Goal: Task Accomplishment & Management: Manage account settings

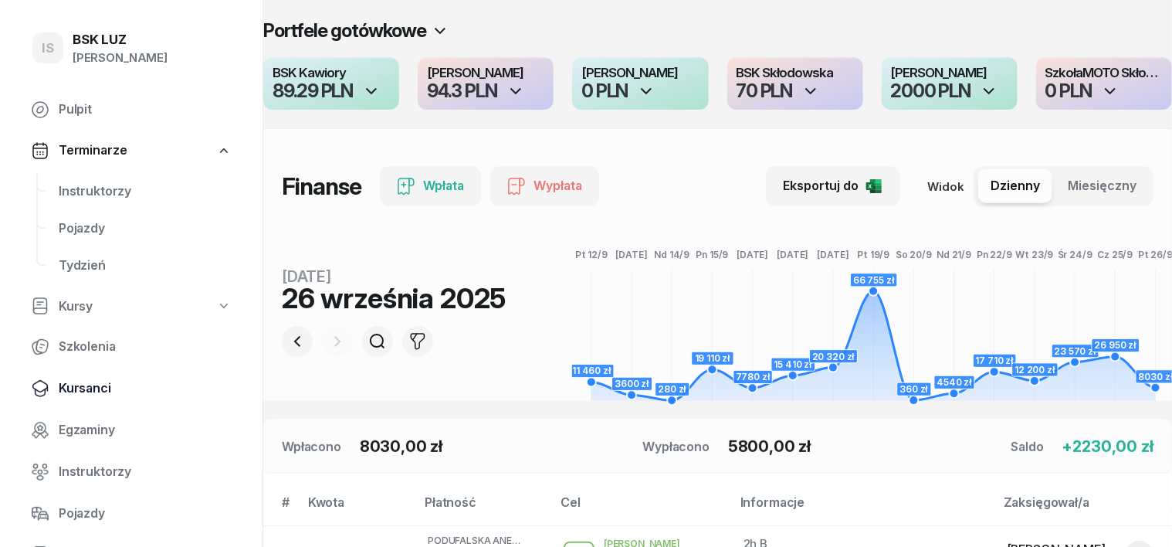
click at [106, 389] on span "Kursanci" at bounding box center [145, 388] width 173 height 20
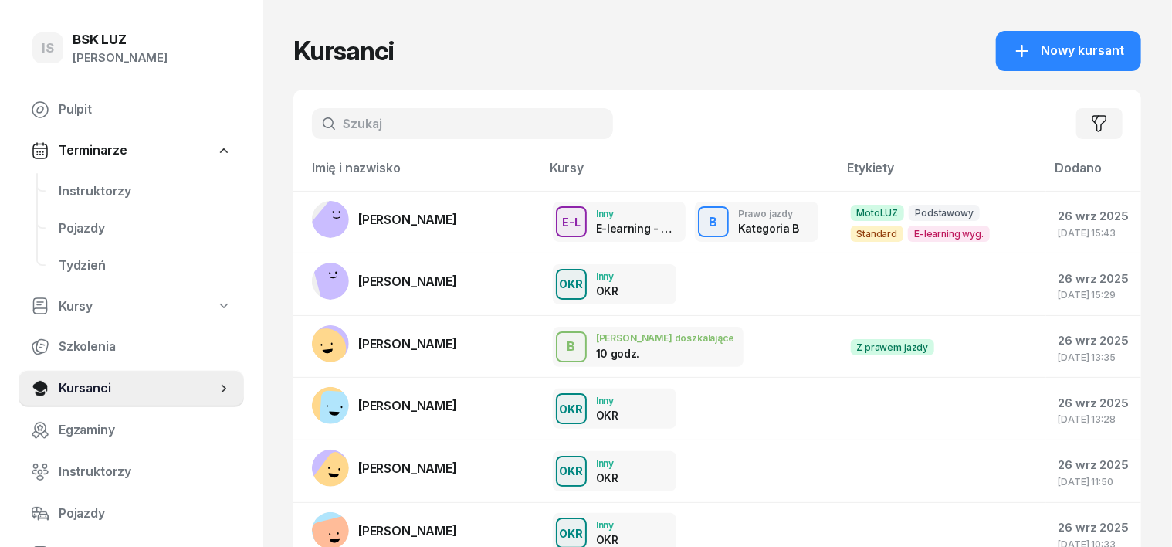
click at [333, 129] on input "text" at bounding box center [462, 123] width 301 height 31
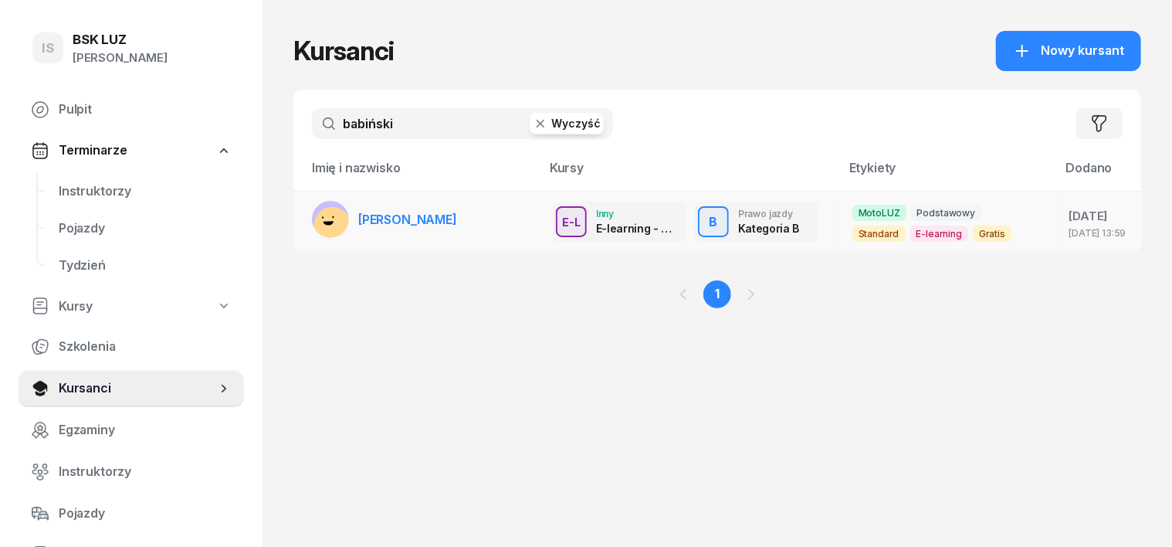
type input "babiński"
click at [323, 222] on icon at bounding box center [328, 223] width 10 height 4
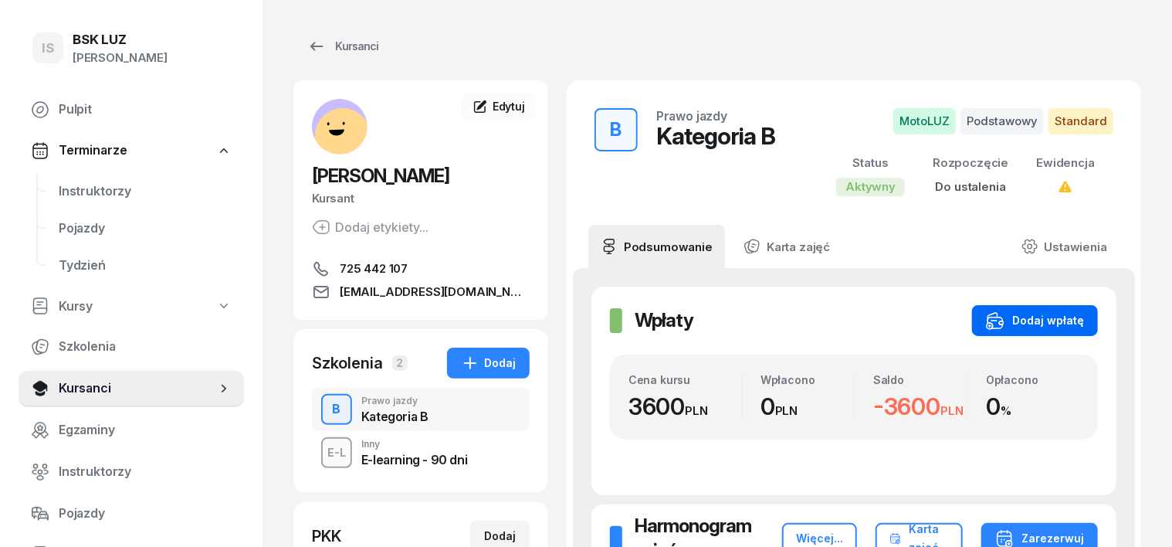
click at [1084, 321] on div "Dodaj wpłatę" at bounding box center [1035, 320] width 98 height 19
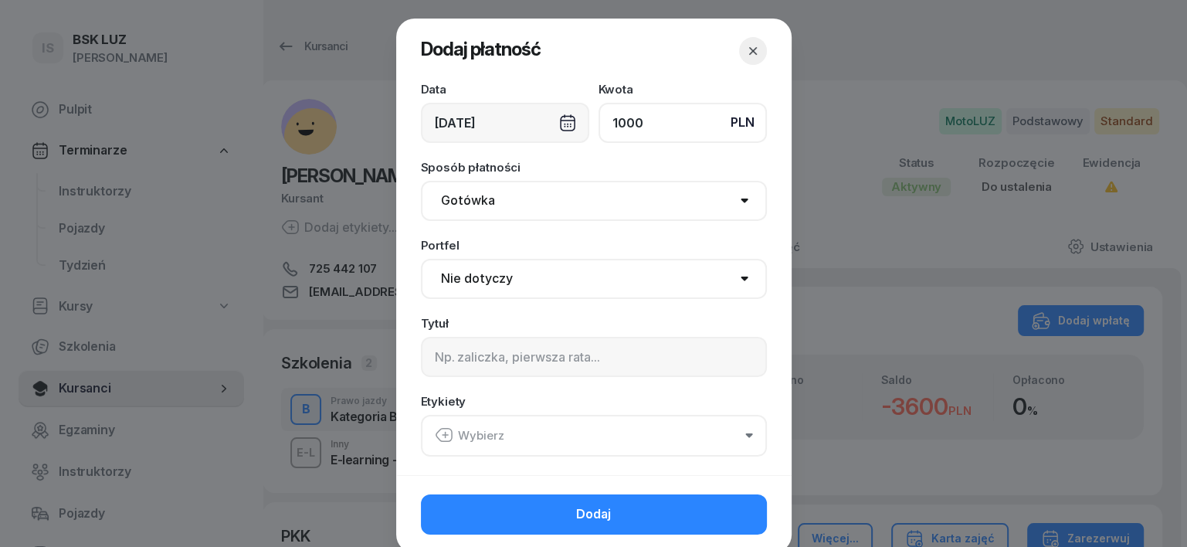
type input "1000"
drag, startPoint x: 458, startPoint y: 193, endPoint x: 450, endPoint y: 205, distance: 13.9
click at [454, 198] on select "Gotówka Karta Przelew Płatności online BLIK" at bounding box center [594, 201] width 346 height 40
select select "transfer"
click at [421, 181] on select "Gotówka Karta Przelew Płatności online BLIK" at bounding box center [594, 201] width 346 height 40
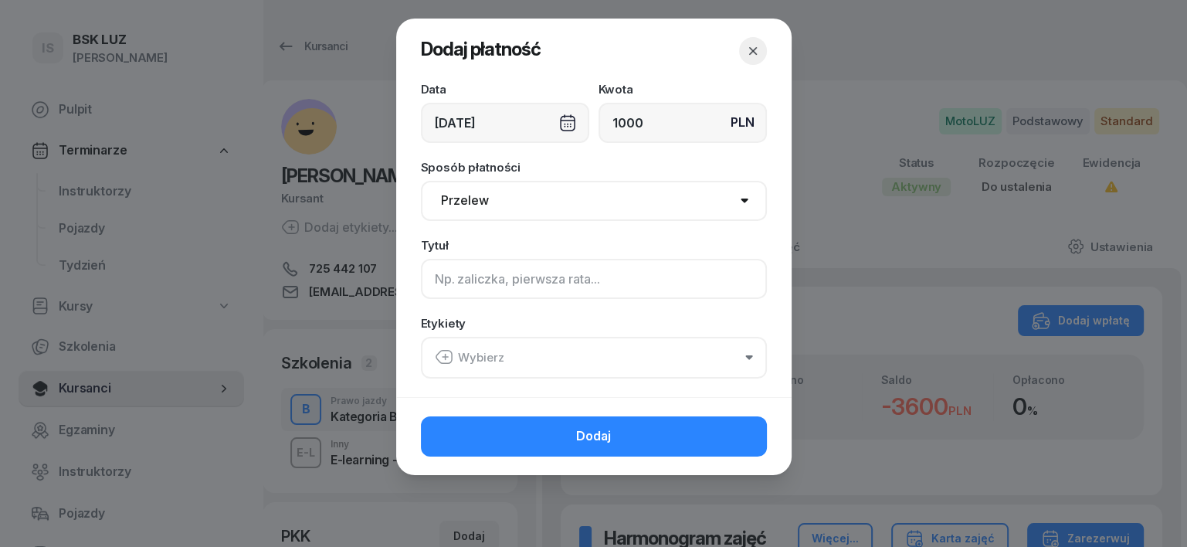
click at [444, 290] on input at bounding box center [594, 279] width 346 height 40
type input "B"
click at [445, 357] on icon "button" at bounding box center [444, 356] width 19 height 19
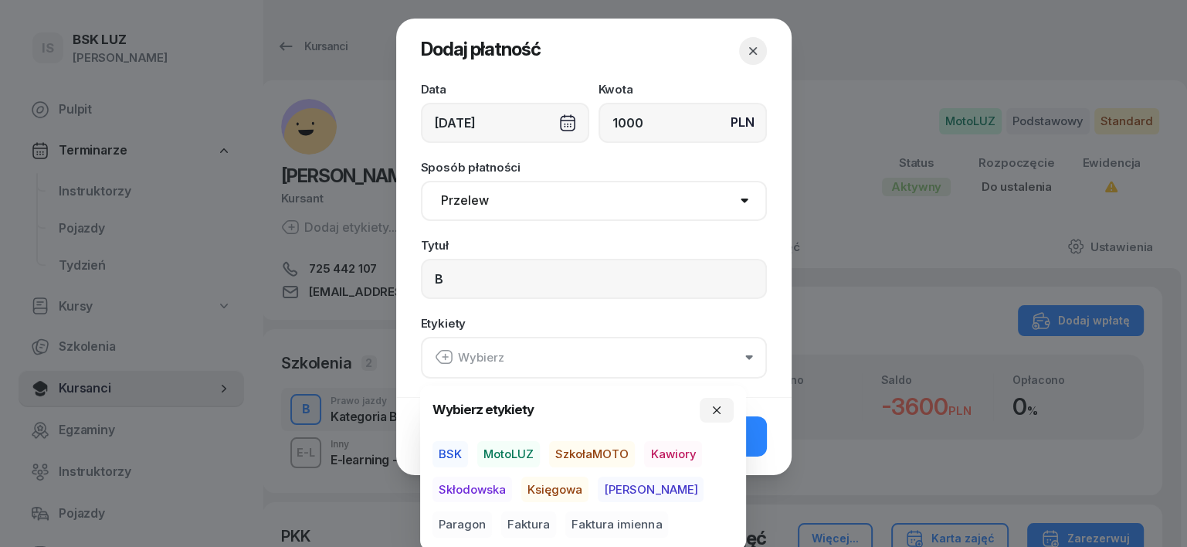
click at [515, 451] on span "MotoLUZ" at bounding box center [508, 454] width 63 height 26
drag, startPoint x: 554, startPoint y: 488, endPoint x: 592, endPoint y: 498, distance: 39.9
click at [581, 496] on span "Księgowa" at bounding box center [554, 489] width 67 height 26
click at [492, 511] on span "Paragon" at bounding box center [461, 524] width 59 height 26
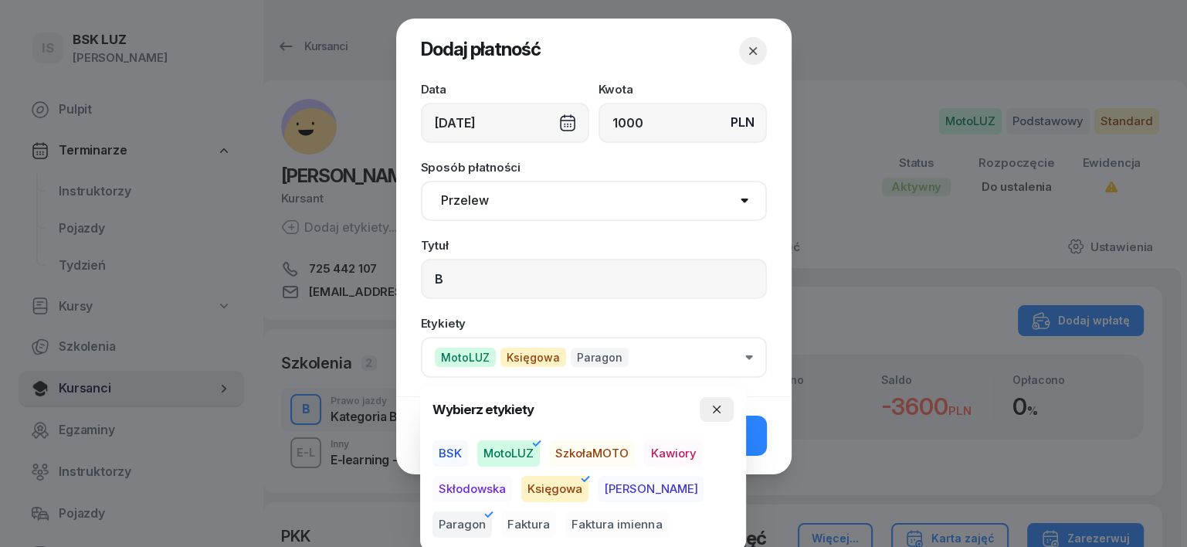
click at [713, 410] on icon "button" at bounding box center [716, 409] width 12 height 12
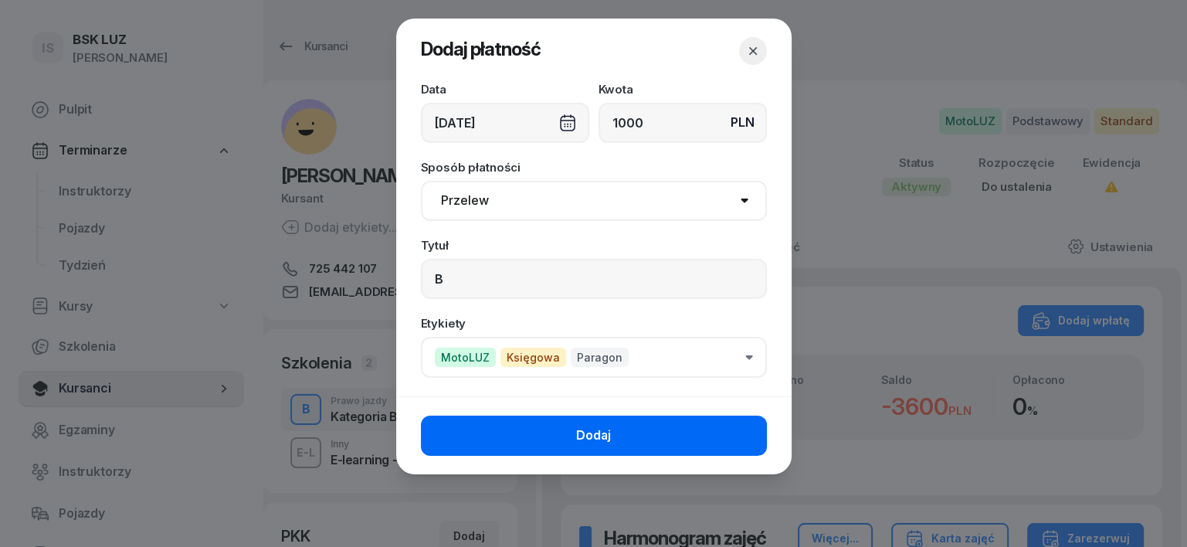
click at [738, 439] on button "Dodaj" at bounding box center [594, 435] width 346 height 40
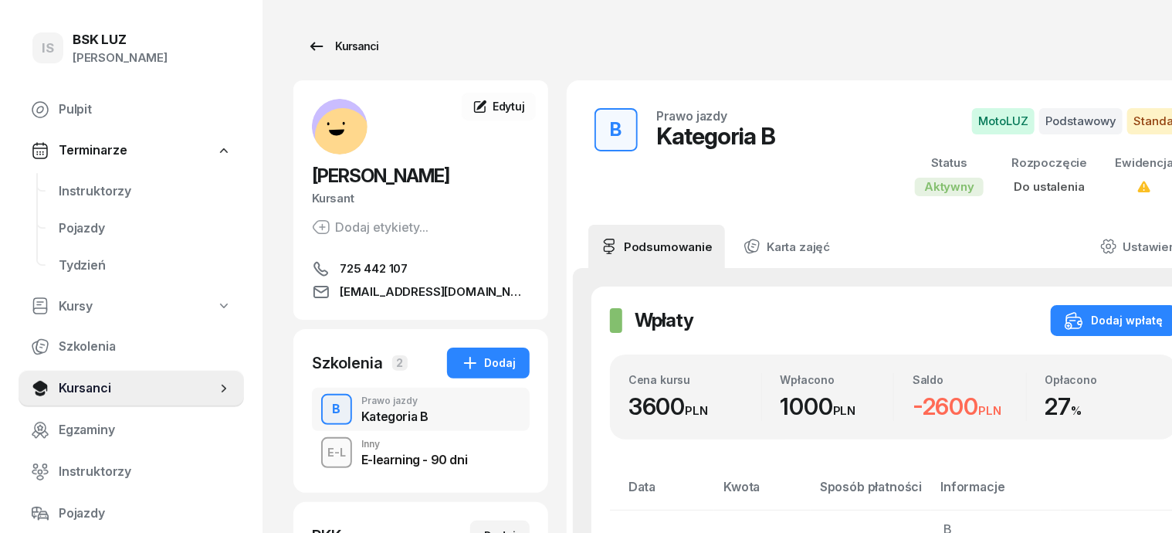
click at [324, 44] on div "Kursanci" at bounding box center [342, 46] width 71 height 19
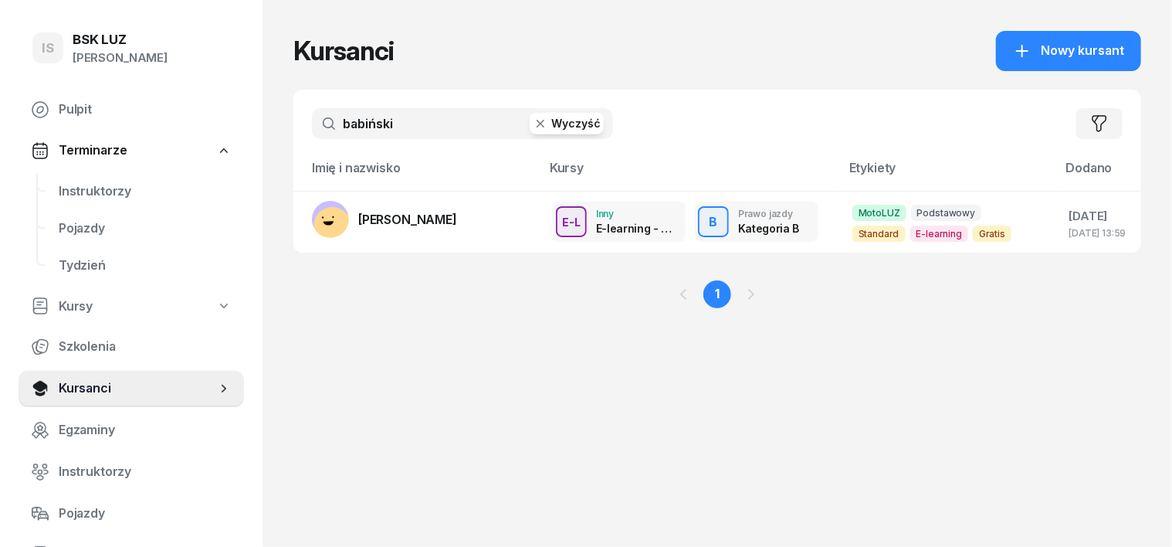
click at [533, 122] on icon "button" at bounding box center [540, 123] width 15 height 15
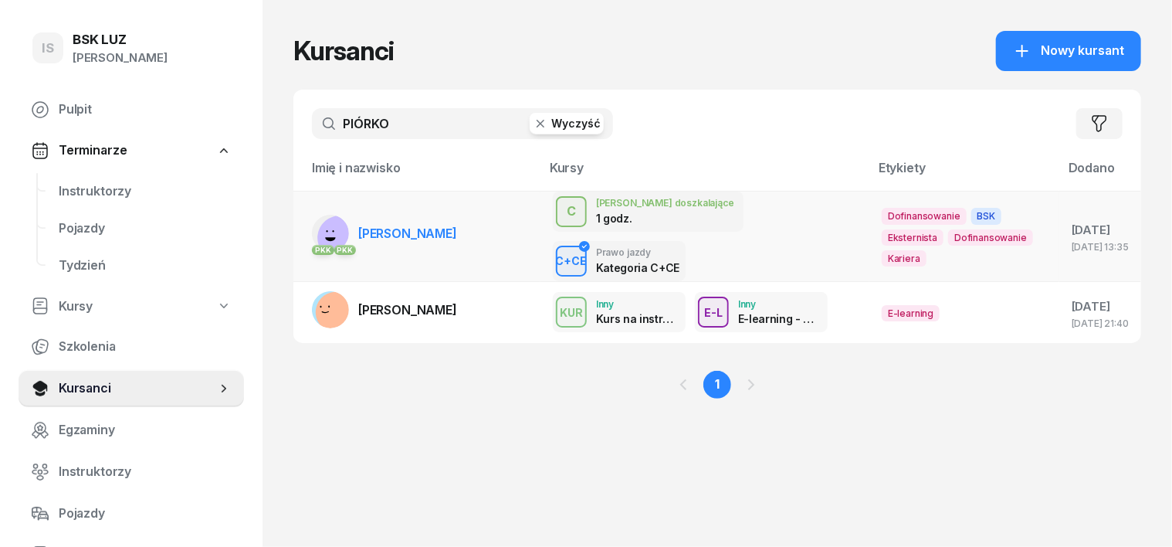
type input "PIÓRKO"
click at [309, 210] on rect at bounding box center [340, 237] width 63 height 63
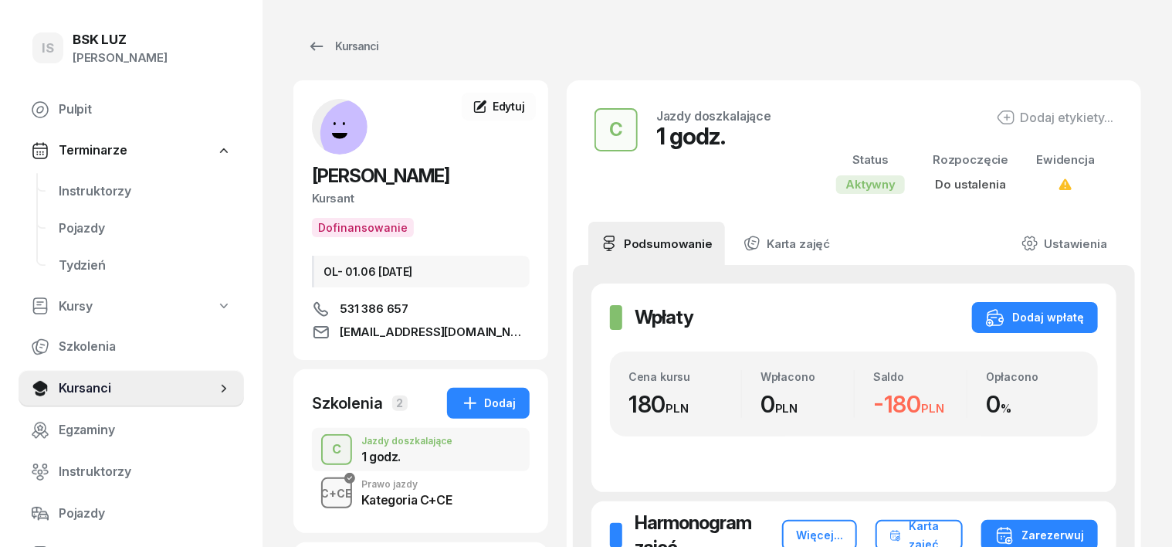
click at [315, 489] on div "C+CE" at bounding box center [337, 492] width 44 height 19
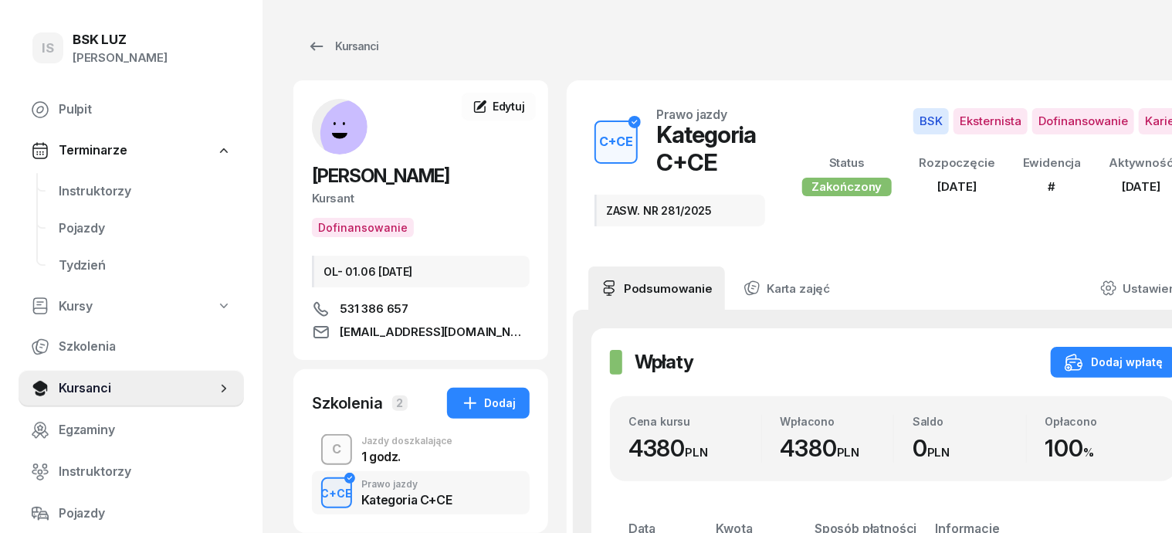
click at [326, 449] on div "C" at bounding box center [337, 449] width 22 height 26
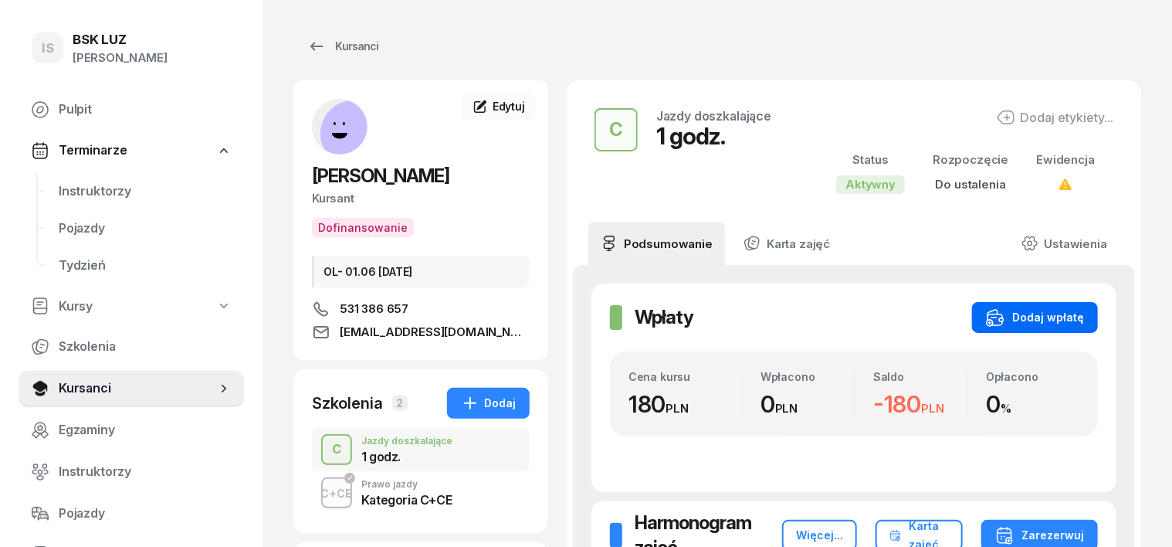
click at [1084, 311] on div "Dodaj wpłatę" at bounding box center [1035, 317] width 98 height 19
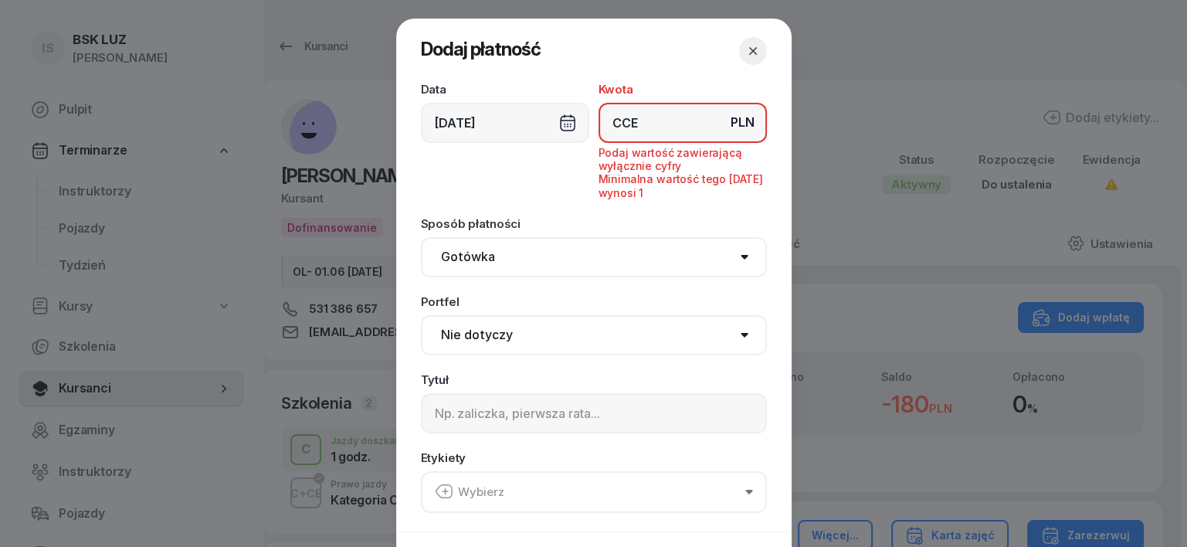
click at [660, 115] on input "CCE" at bounding box center [682, 123] width 168 height 40
type input "C"
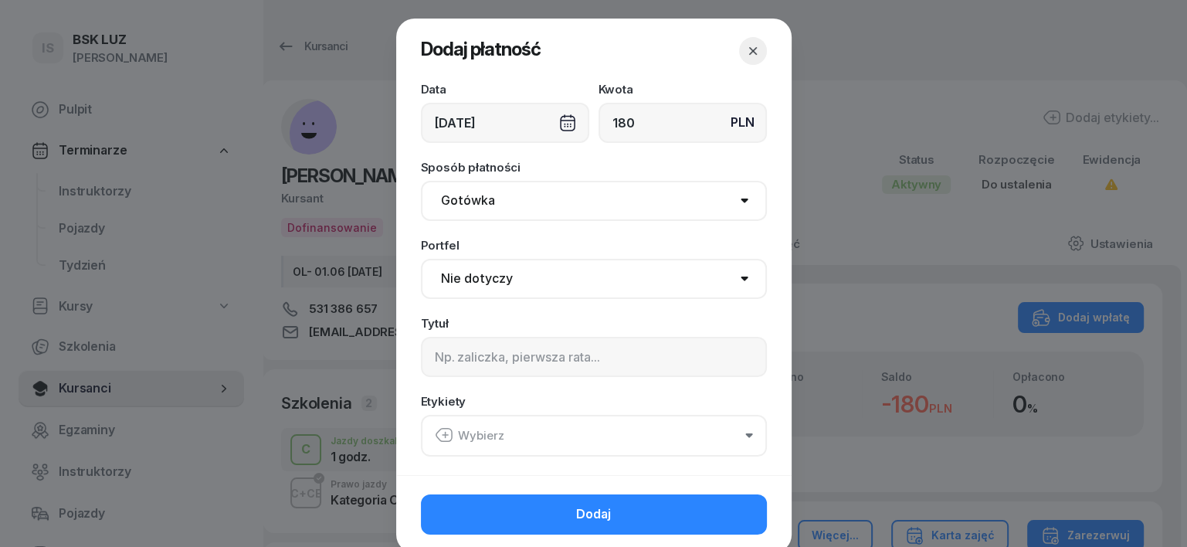
type input "180"
click at [467, 199] on select "Gotówka Karta Przelew Płatności online BLIK" at bounding box center [594, 201] width 346 height 40
select select "transfer"
click at [421, 181] on select "Gotówka Karta Przelew Płatności online BLIK" at bounding box center [594, 201] width 346 height 40
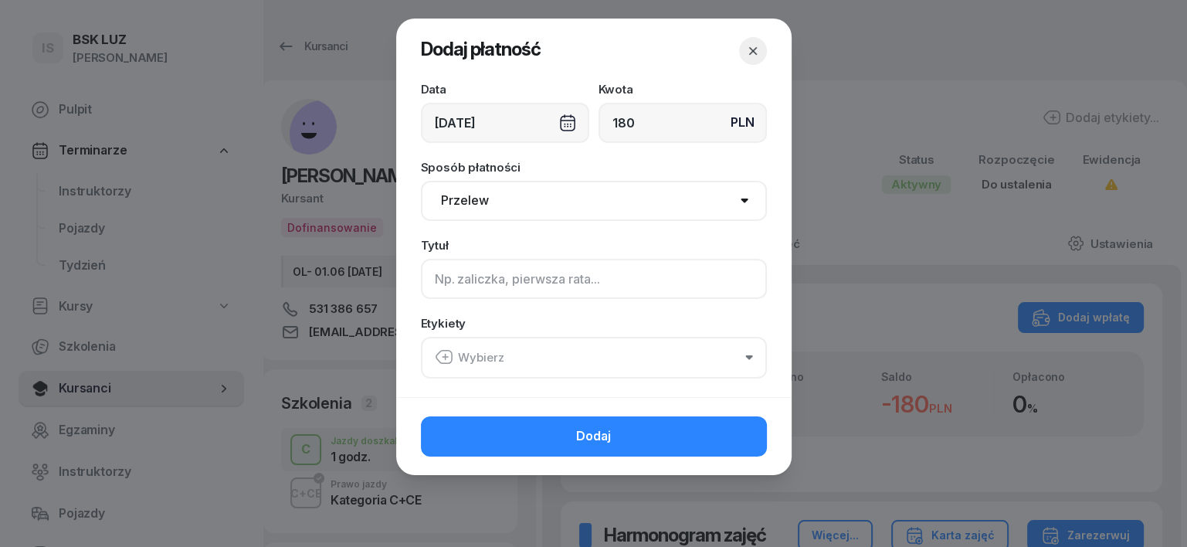
click at [445, 280] on input at bounding box center [594, 279] width 346 height 40
type input "CCE - 1 H"
click at [442, 357] on icon "button" at bounding box center [444, 356] width 19 height 19
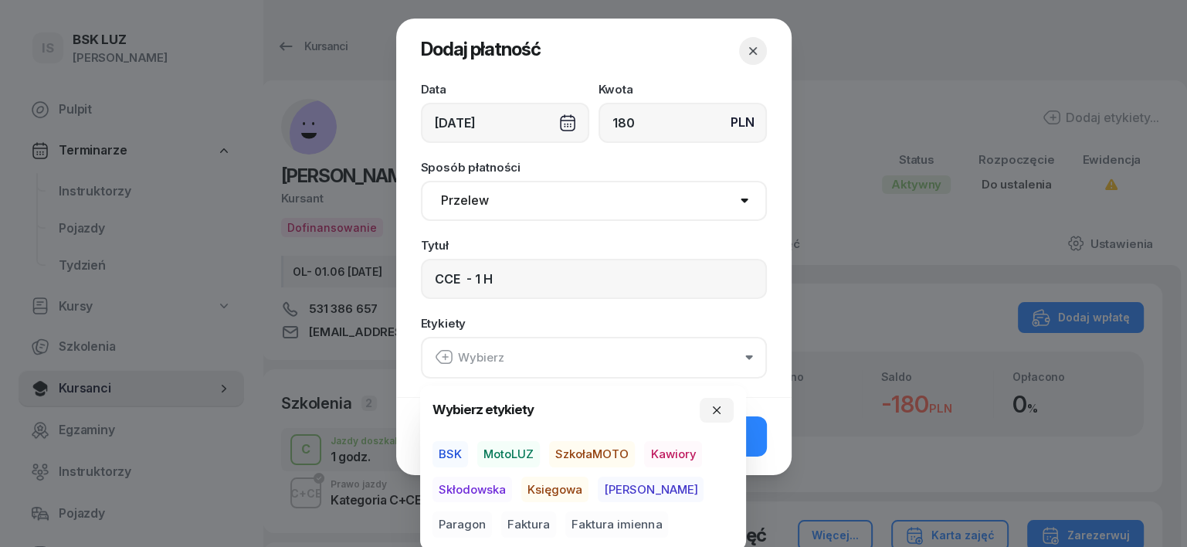
click at [453, 441] on span "BSK" at bounding box center [450, 454] width 36 height 26
click at [560, 492] on span "Księgowa" at bounding box center [554, 489] width 67 height 26
drag, startPoint x: 681, startPoint y: 493, endPoint x: 692, endPoint y: 488, distance: 11.8
click at [492, 511] on span "Paragon" at bounding box center [461, 524] width 59 height 26
click at [720, 407] on icon "button" at bounding box center [716, 409] width 12 height 12
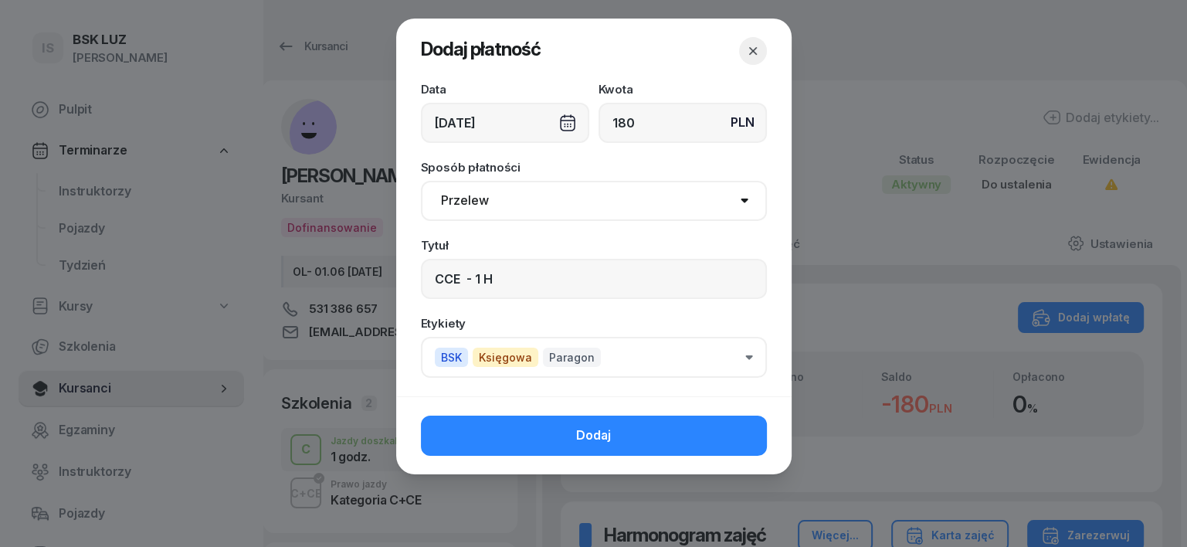
click at [735, 426] on button "Dodaj" at bounding box center [594, 435] width 346 height 40
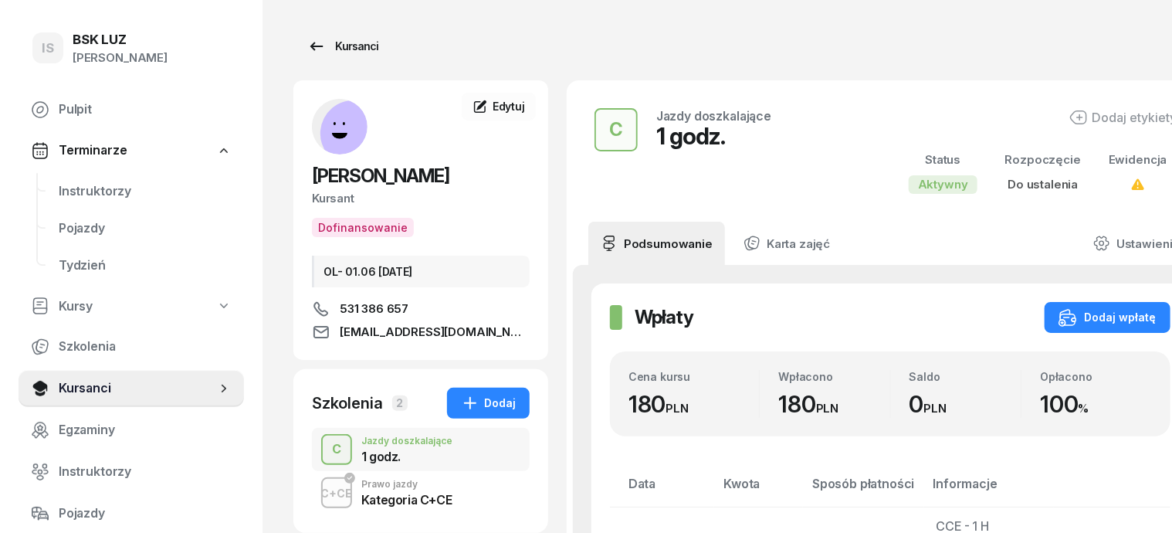
click at [330, 38] on div "Kursanci" at bounding box center [342, 46] width 71 height 19
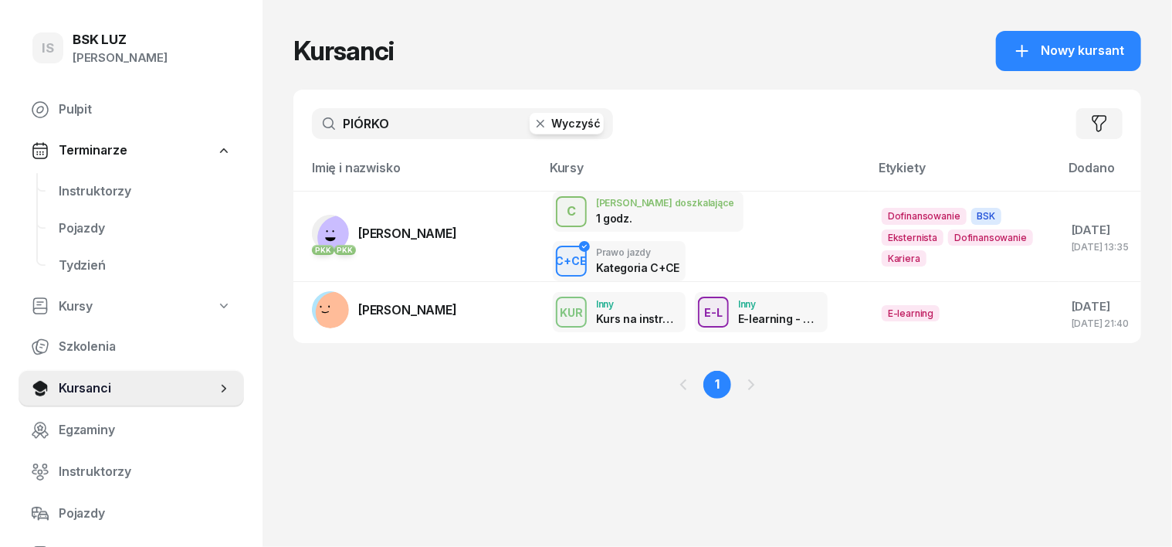
click at [533, 127] on icon "button" at bounding box center [540, 123] width 15 height 15
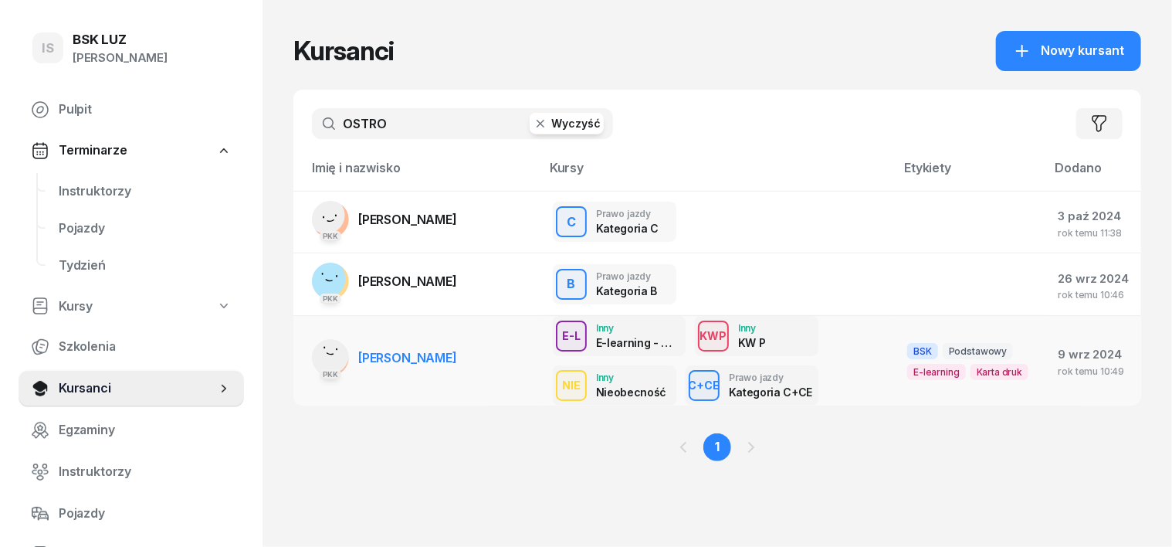
type input "OSTRO"
click at [301, 361] on rect at bounding box center [329, 354] width 56 height 56
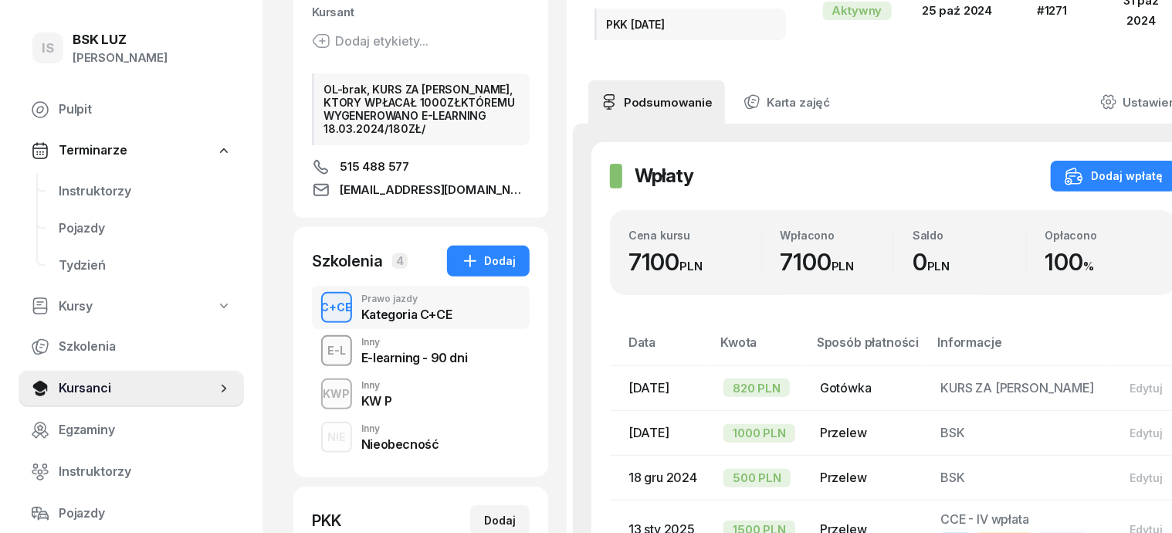
scroll to position [193, 0]
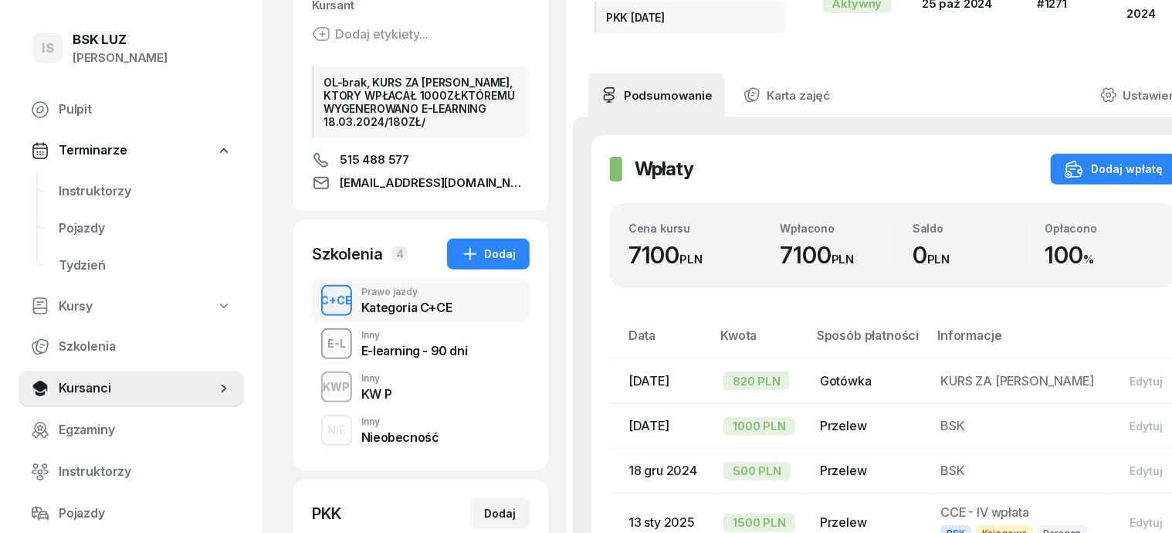
click at [317, 381] on div "KWP" at bounding box center [336, 386] width 39 height 19
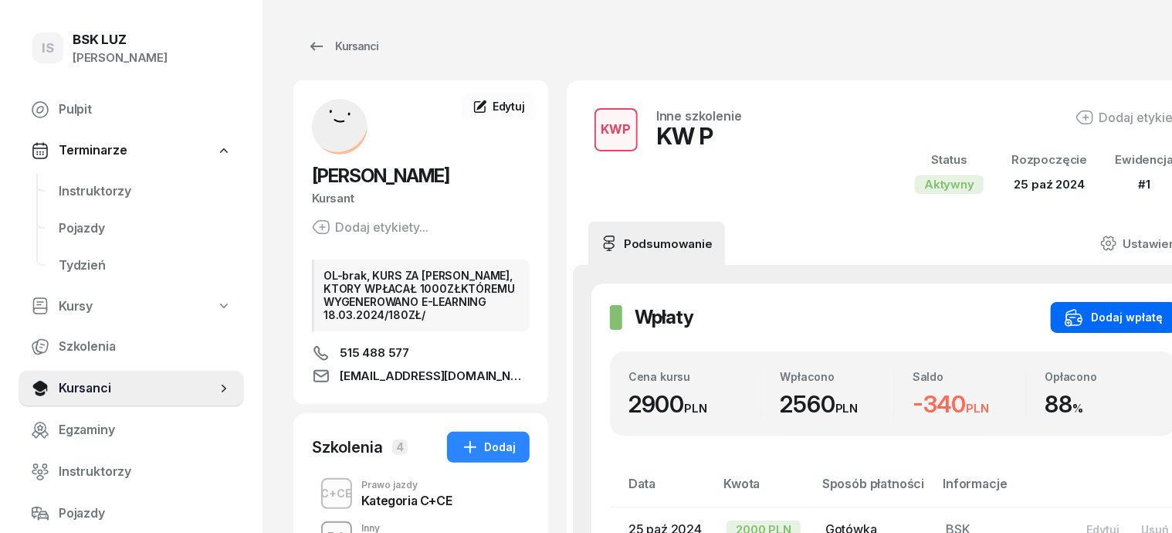
click at [1116, 317] on div "Dodaj wpłatę" at bounding box center [1114, 317] width 98 height 19
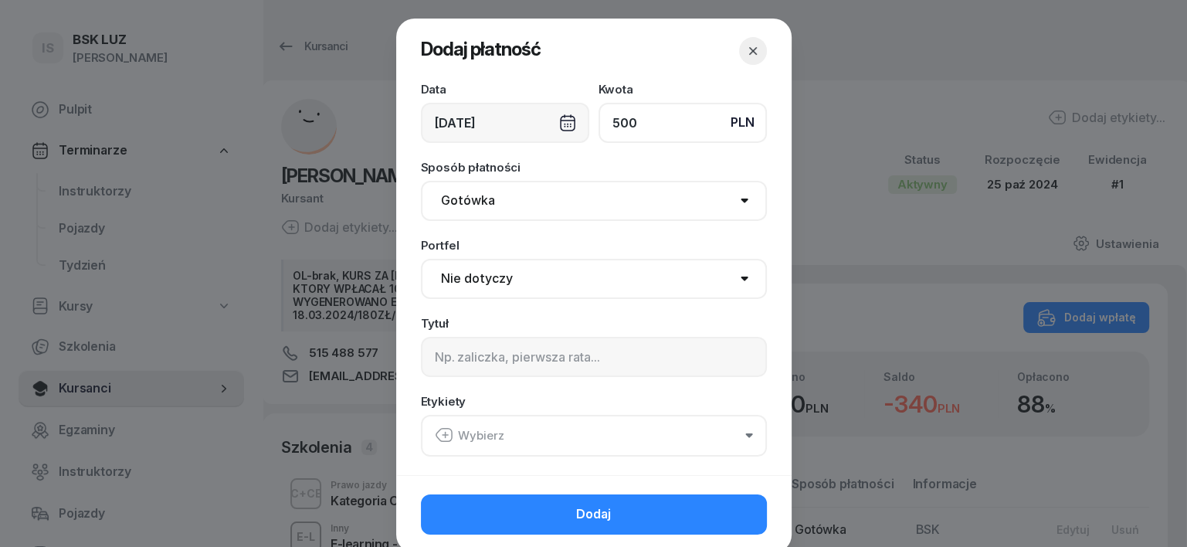
type input "500"
click at [466, 201] on select "Gotówka Karta Przelew Płatności online BLIK" at bounding box center [594, 201] width 346 height 40
select select "transfer"
click at [421, 181] on select "Gotówka Karta Przelew Płatności online BLIK" at bounding box center [594, 201] width 346 height 40
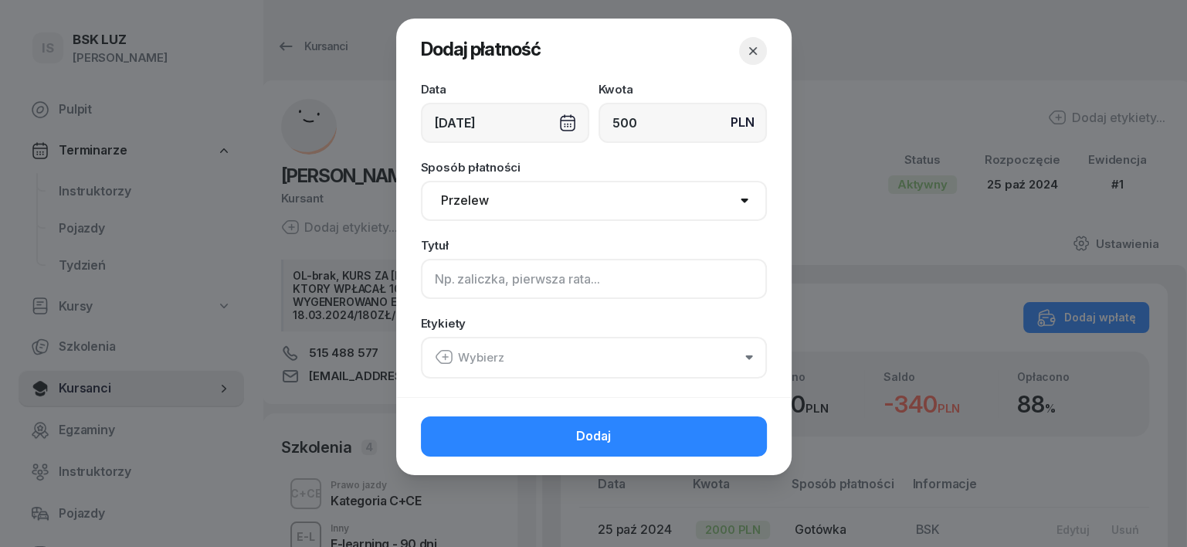
click at [432, 290] on input at bounding box center [594, 279] width 346 height 40
type input "KW P"
click at [447, 355] on icon "button" at bounding box center [444, 356] width 19 height 19
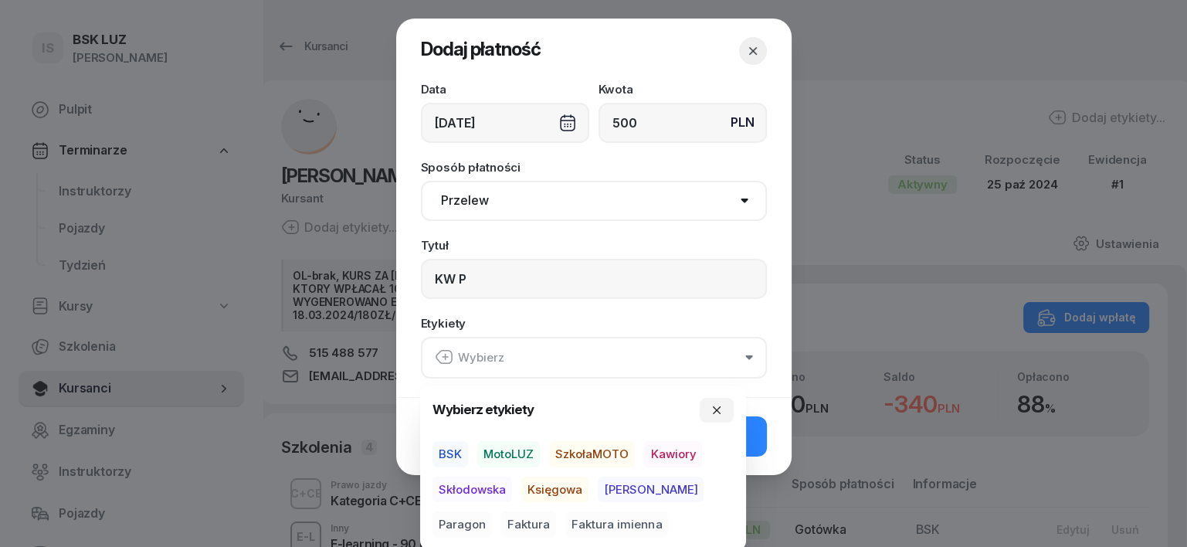
click at [446, 448] on span "BSK" at bounding box center [450, 454] width 36 height 26
drag, startPoint x: 561, startPoint y: 484, endPoint x: 618, endPoint y: 486, distance: 56.4
click at [567, 486] on span "Księgowa" at bounding box center [554, 489] width 67 height 26
drag, startPoint x: 680, startPoint y: 486, endPoint x: 689, endPoint y: 485, distance: 8.5
click at [492, 511] on span "Paragon" at bounding box center [461, 524] width 59 height 26
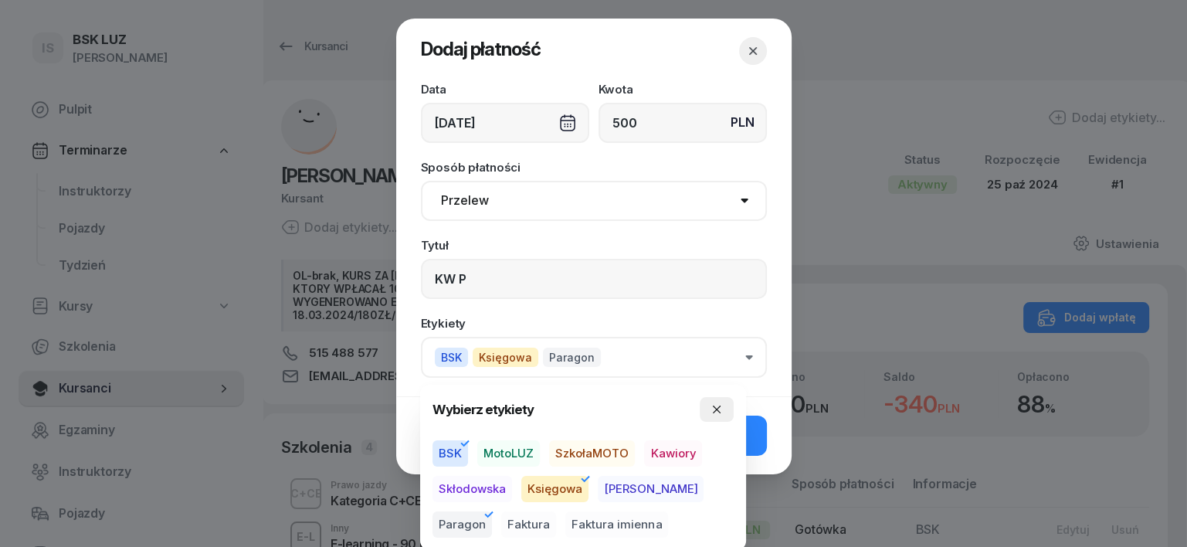
drag, startPoint x: 719, startPoint y: 404, endPoint x: 726, endPoint y: 437, distance: 33.9
click at [719, 405] on icon "button" at bounding box center [716, 409] width 12 height 12
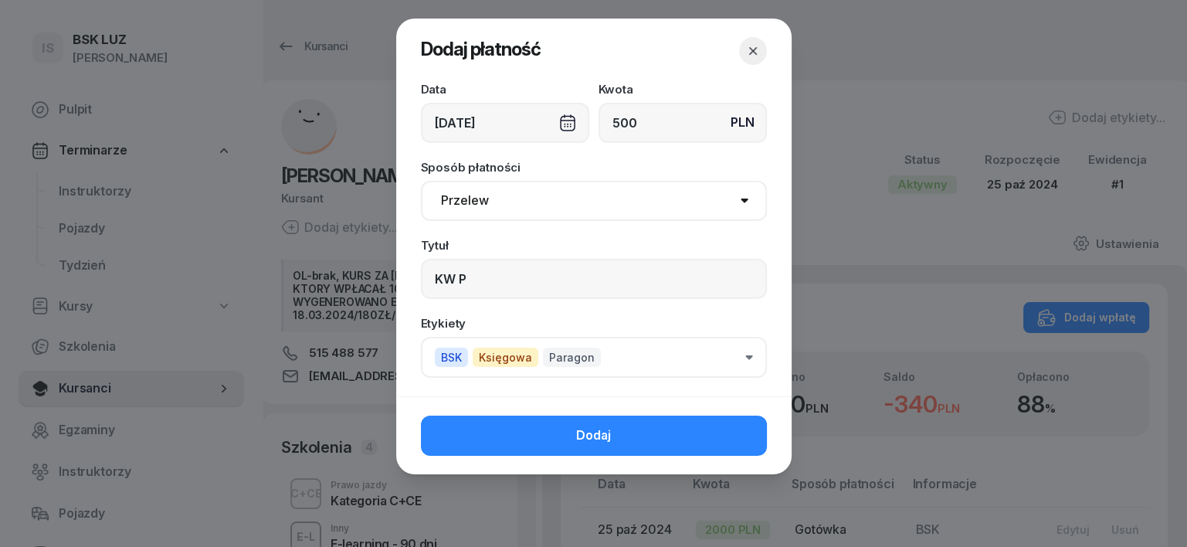
click at [731, 437] on button "Dodaj" at bounding box center [594, 435] width 346 height 40
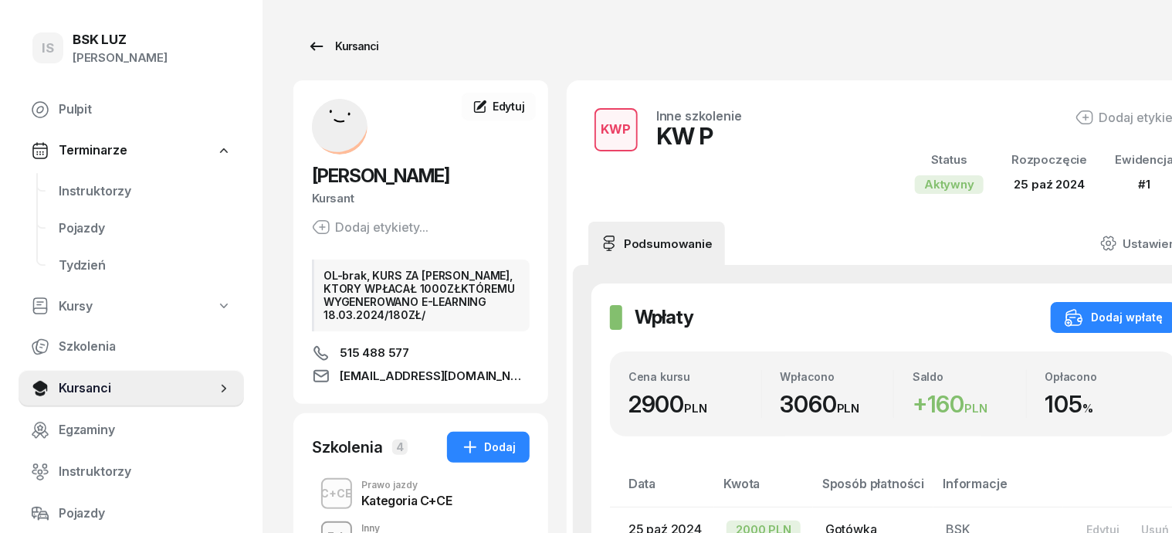
click at [319, 42] on div "Kursanci" at bounding box center [342, 46] width 71 height 19
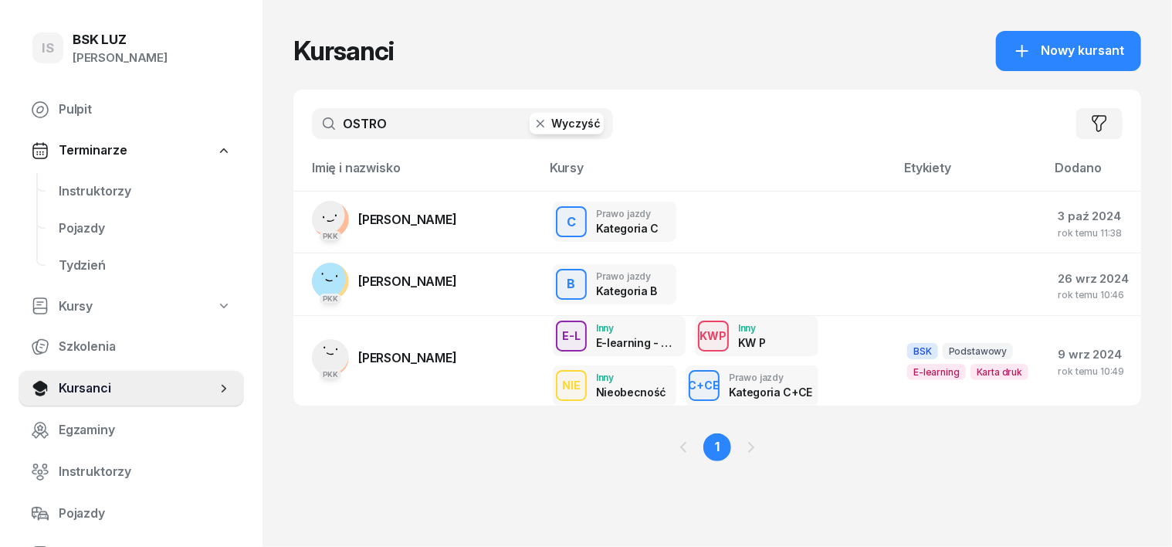
click at [533, 117] on icon "button" at bounding box center [540, 123] width 15 height 15
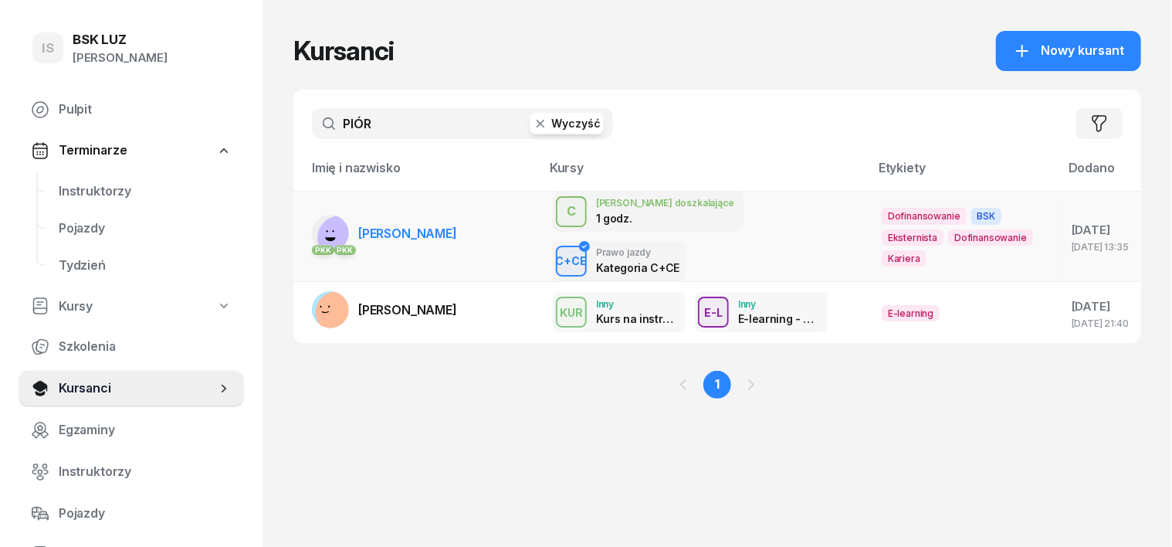
type input "PIÓR"
click at [309, 213] on rect at bounding box center [340, 237] width 63 height 63
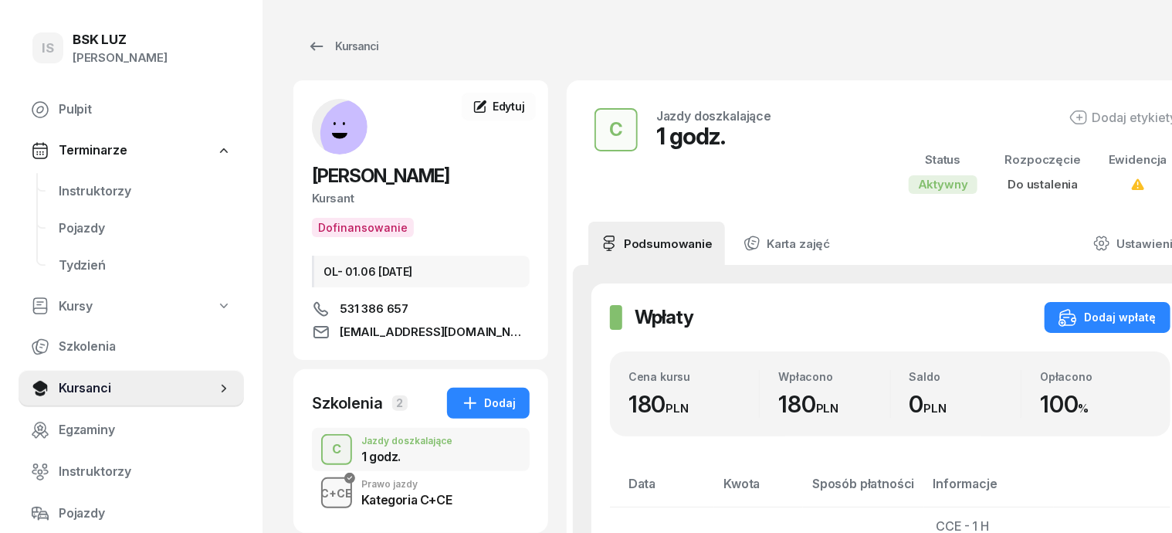
click at [315, 494] on div "C+CE" at bounding box center [337, 492] width 44 height 19
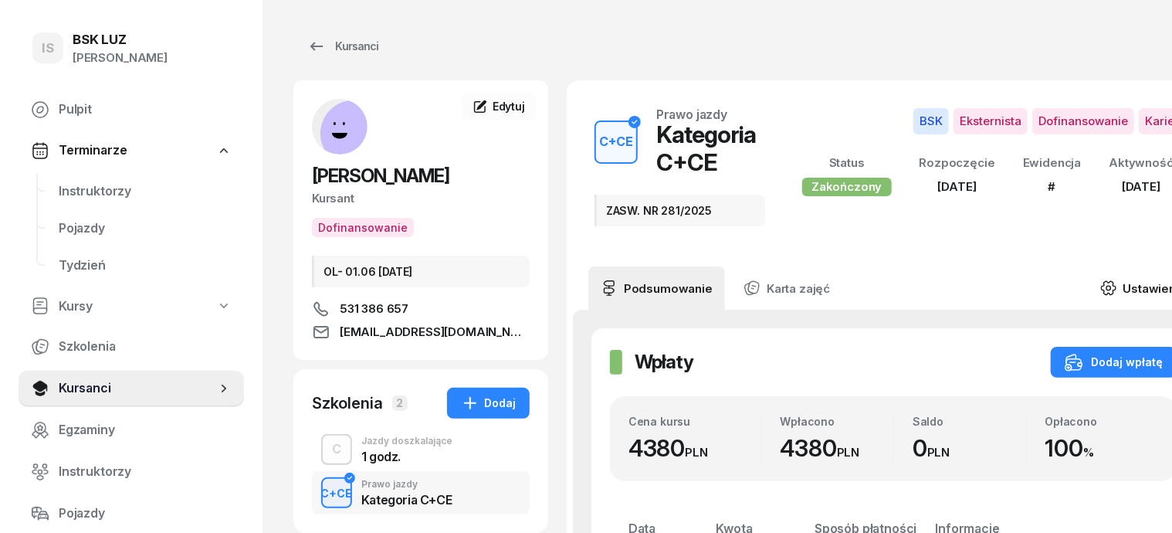
click at [1116, 283] on icon at bounding box center [1108, 287] width 17 height 17
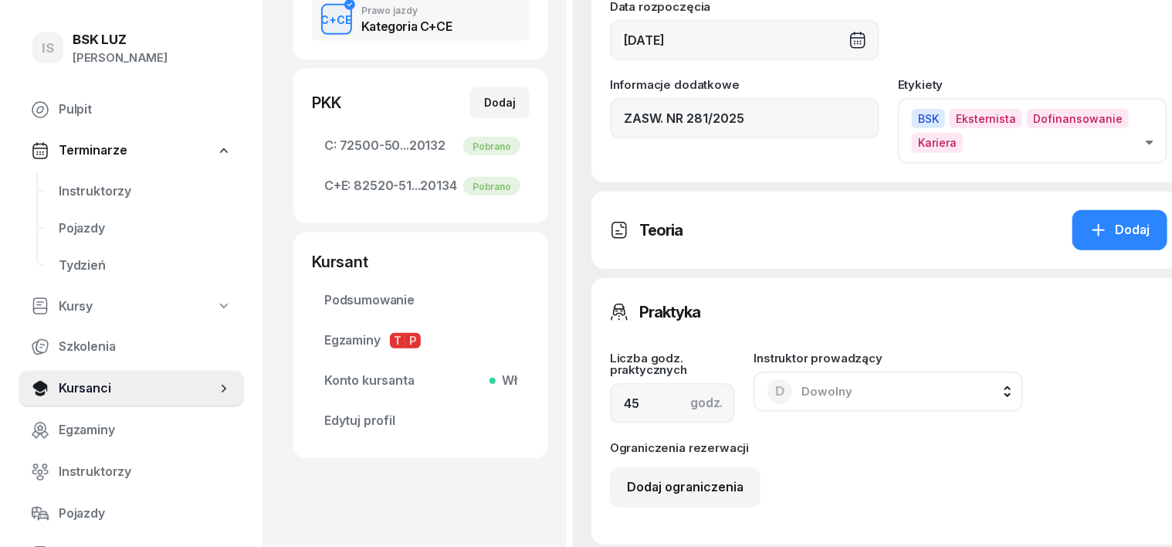
scroll to position [675, 0]
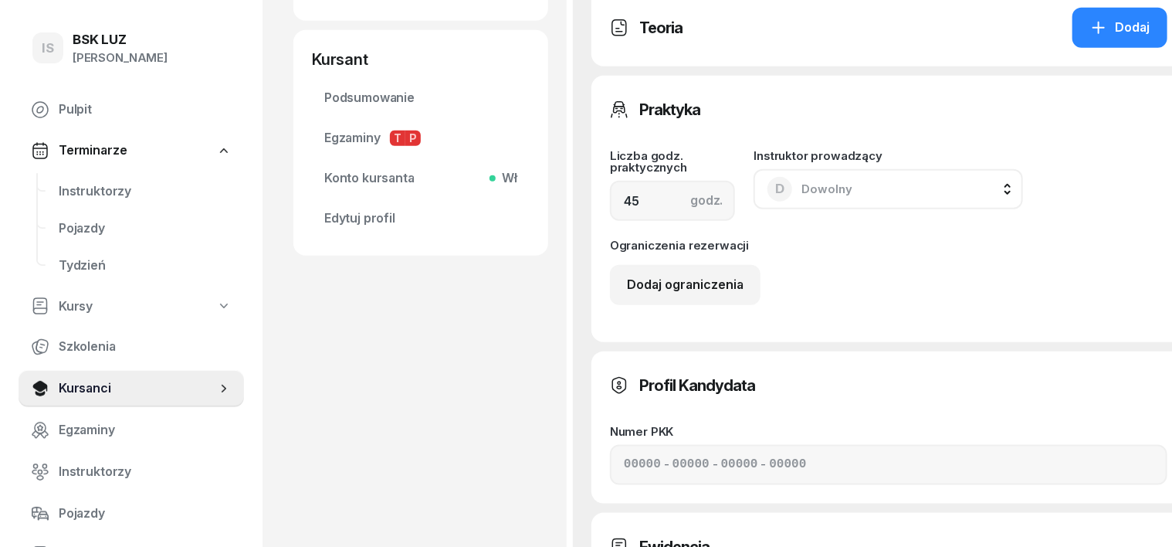
type input "1529"
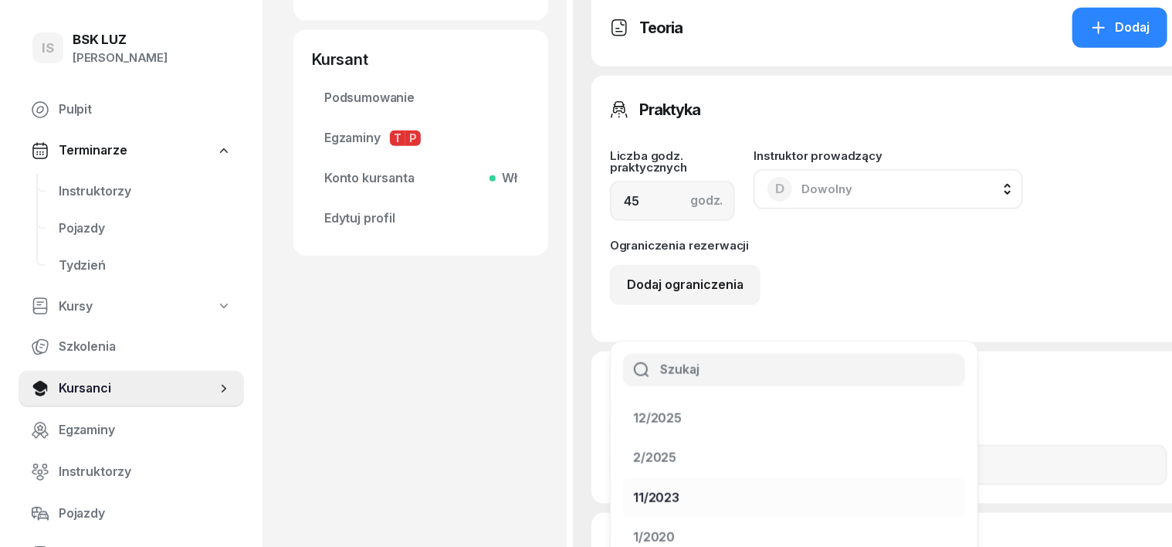
click at [679, 488] on div "11/2023" at bounding box center [656, 498] width 46 height 20
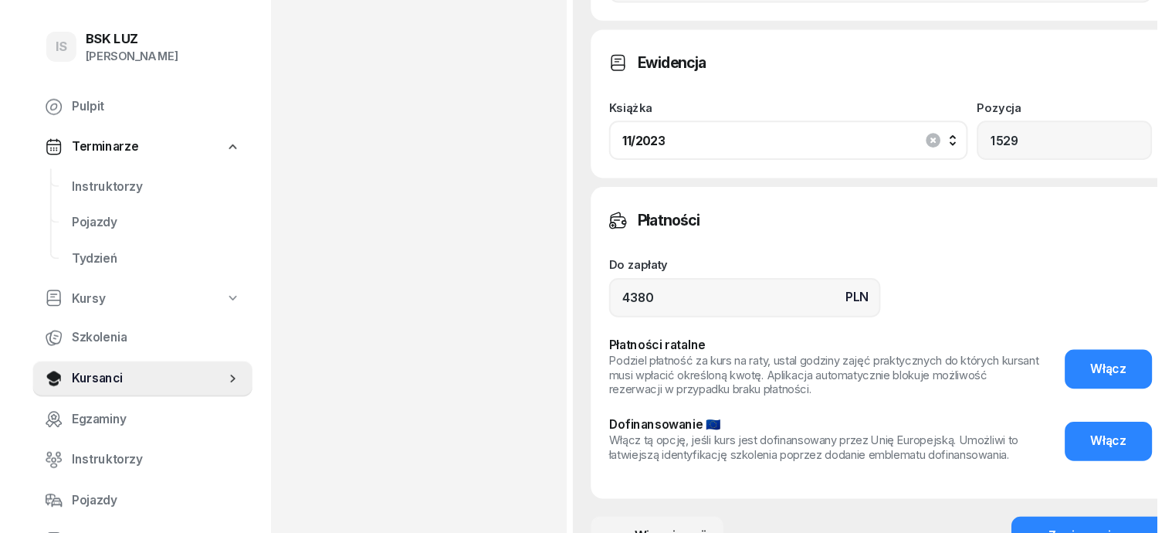
scroll to position [1158, 0]
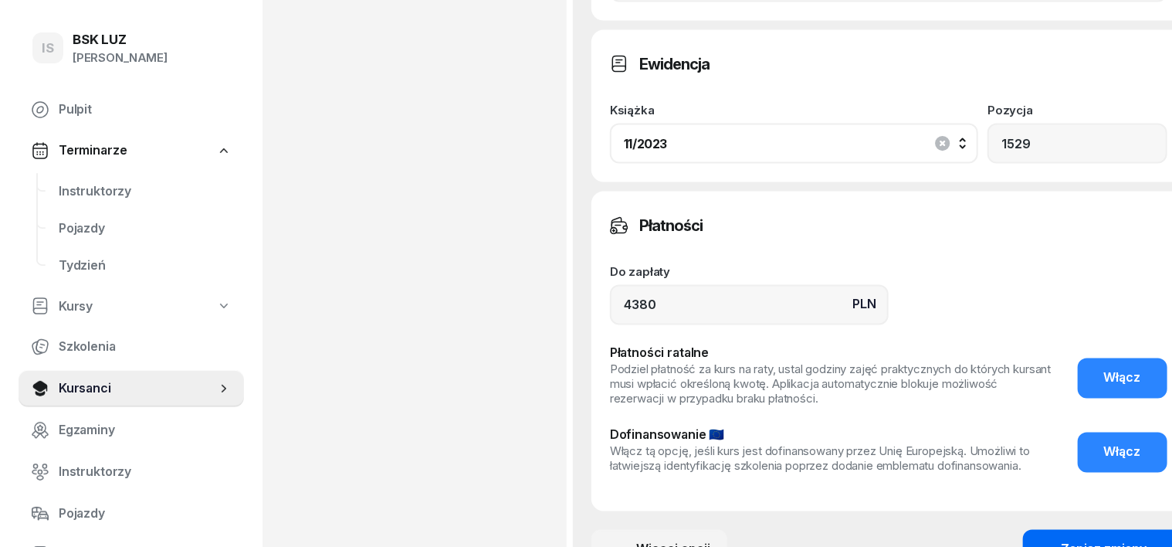
click at [1085, 540] on div "Zapisz zmiany" at bounding box center [1104, 550] width 86 height 20
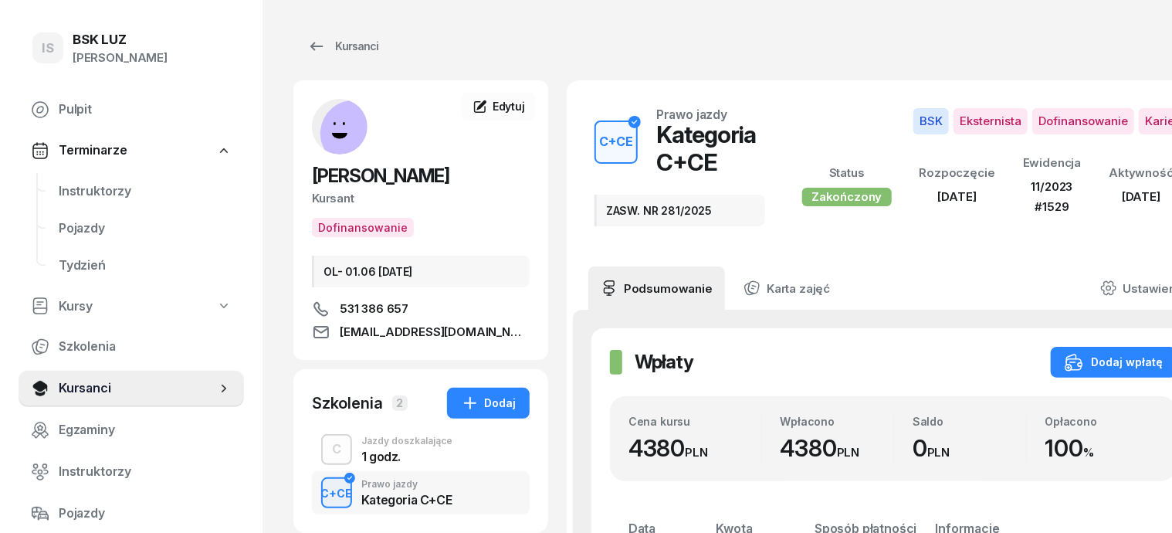
scroll to position [0, 0]
click at [333, 42] on div "Kursanci" at bounding box center [342, 46] width 71 height 19
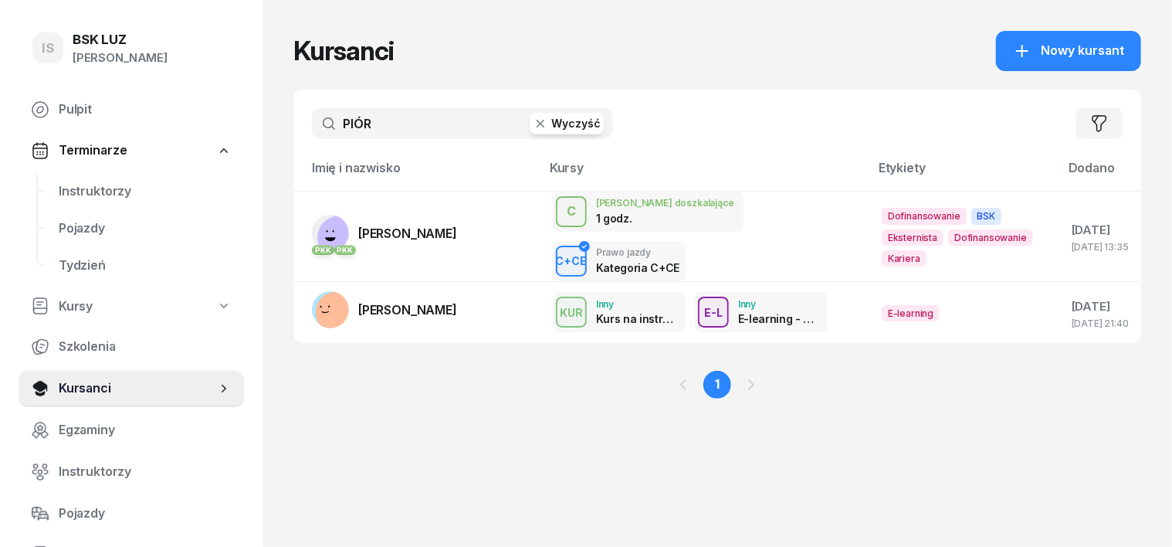
click at [533, 119] on icon "button" at bounding box center [540, 123] width 15 height 15
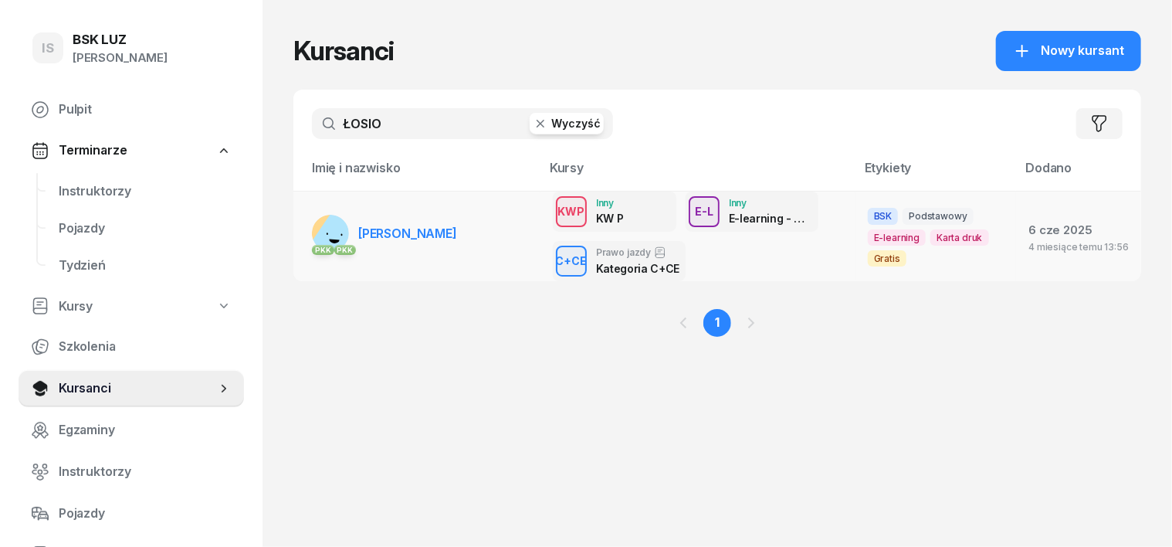
type input "ŁOSIO"
click at [310, 229] on rect at bounding box center [338, 238] width 56 height 56
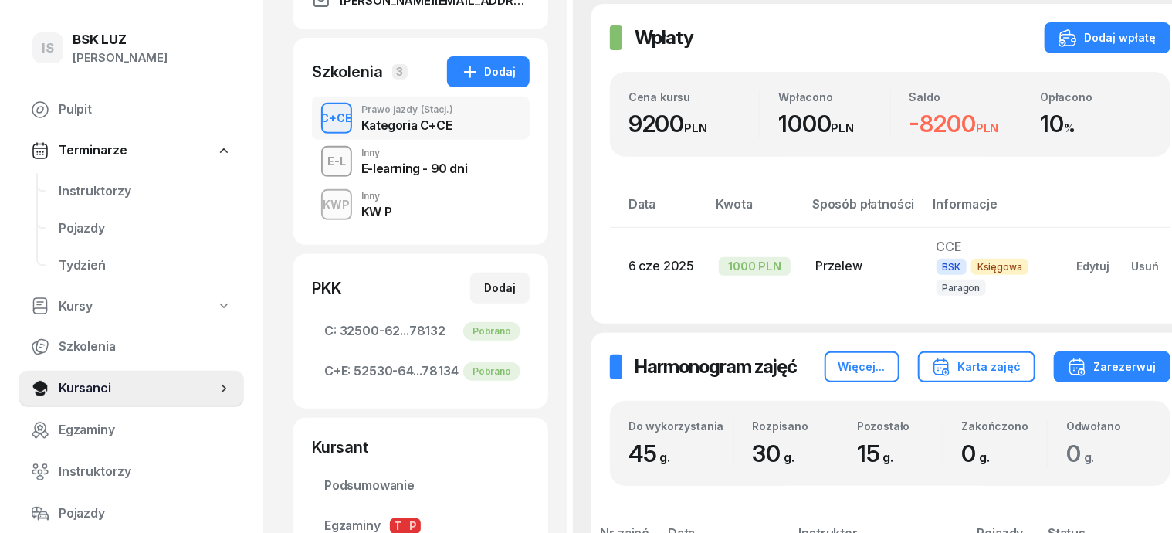
scroll to position [238, 0]
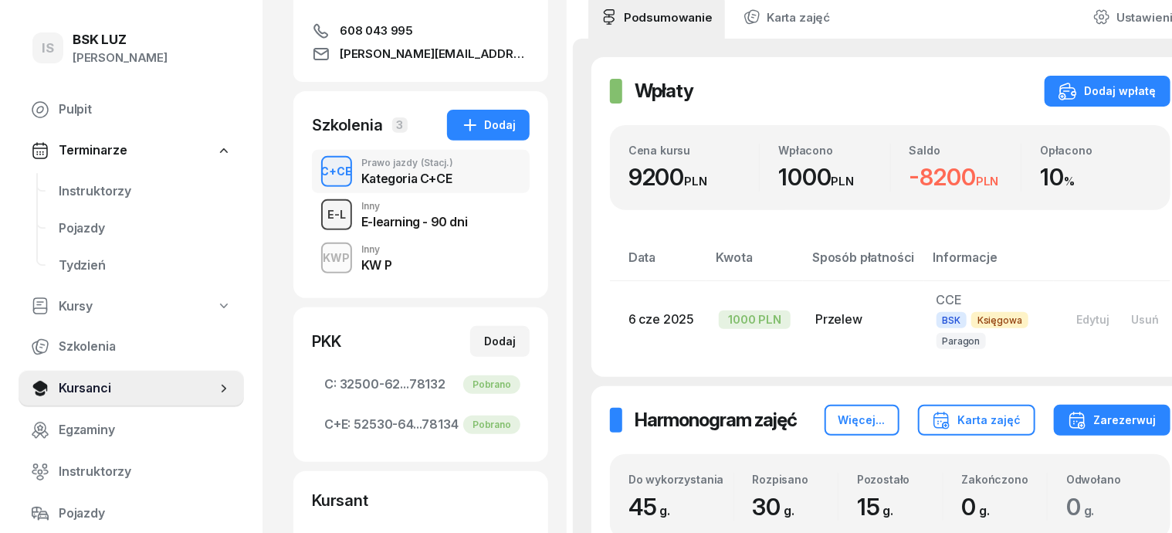
click at [321, 213] on div "E-L" at bounding box center [336, 214] width 31 height 19
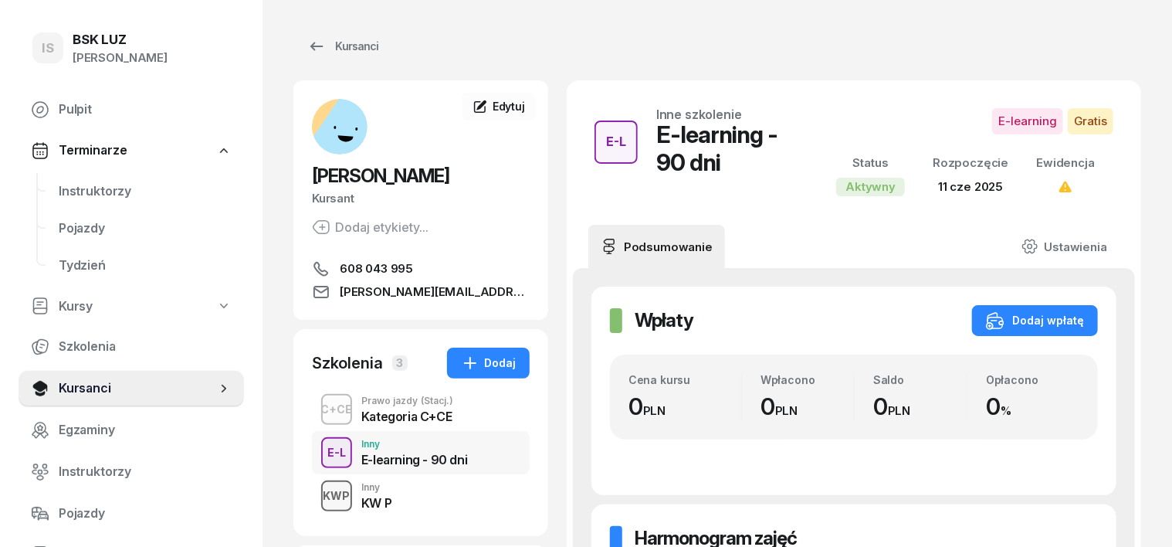
click at [317, 495] on div "KWP" at bounding box center [336, 495] width 39 height 19
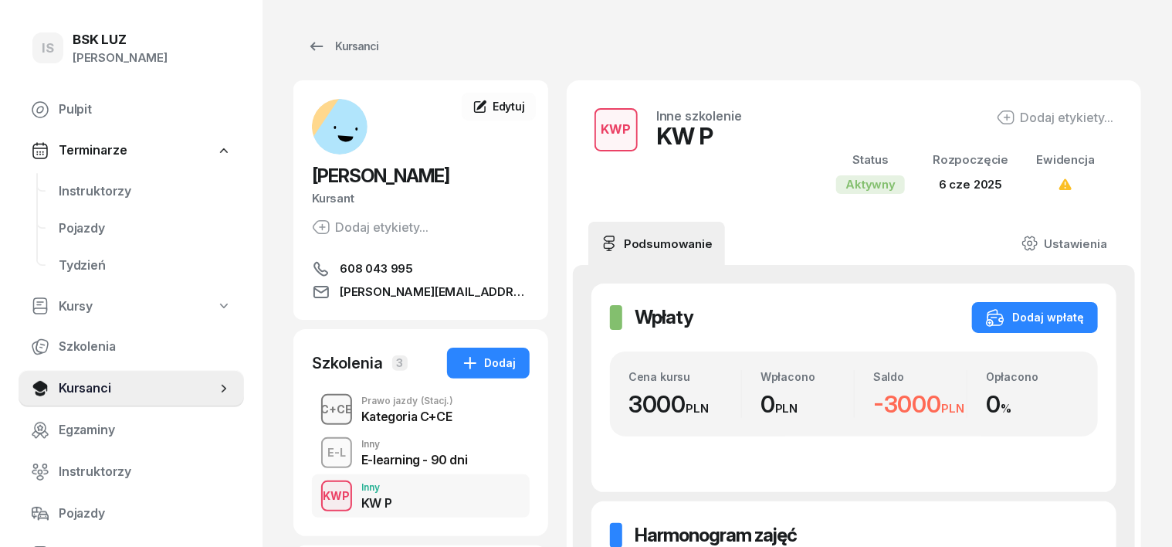
click at [315, 408] on div "C+CE" at bounding box center [337, 408] width 44 height 19
